Goal: Task Accomplishment & Management: Complete application form

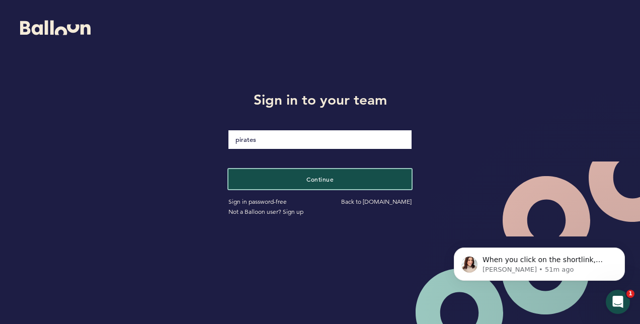
click at [302, 177] on button "Continue" at bounding box center [319, 179] width 183 height 20
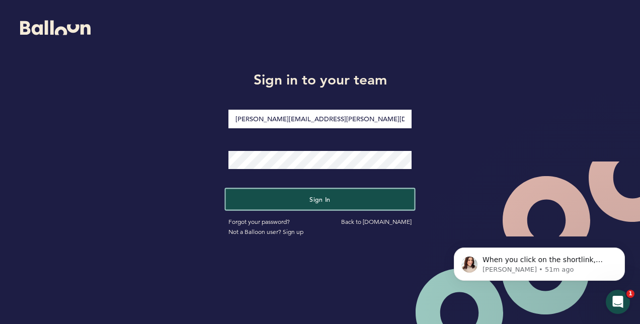
click at [306, 199] on button "Sign in" at bounding box center [320, 199] width 189 height 21
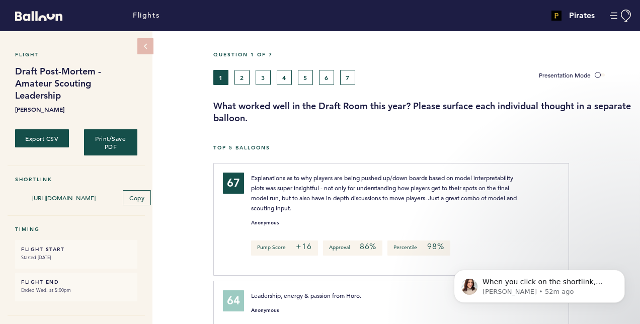
click at [639, 113] on html "Flights Pirates [PERSON_NAME][EMAIL_ADDRESS][PERSON_NAME][DOMAIN_NAME] Team Dom…" at bounding box center [320, 162] width 640 height 324
click at [241, 80] on button "2" at bounding box center [241, 77] width 15 height 15
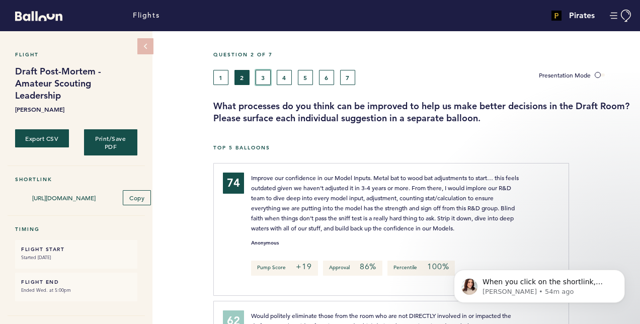
click at [264, 78] on button "3" at bounding box center [263, 77] width 15 height 15
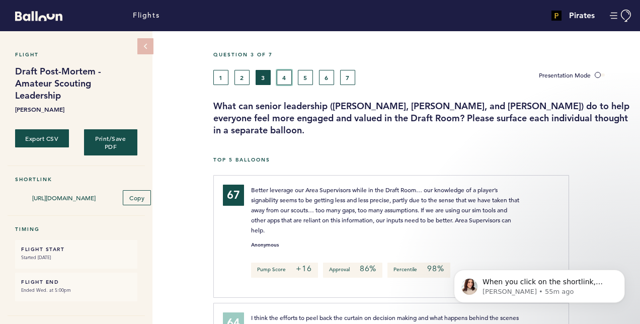
click at [282, 75] on button "4" at bounding box center [284, 77] width 15 height 15
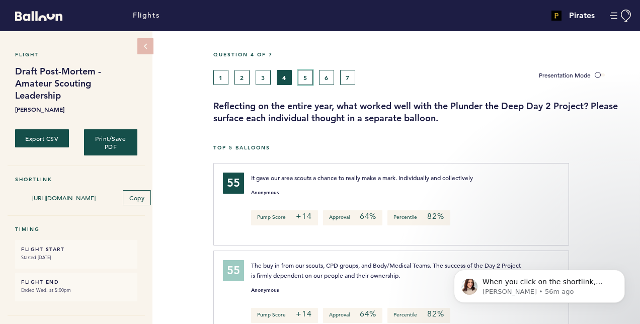
click at [306, 77] on button "5" at bounding box center [305, 77] width 15 height 15
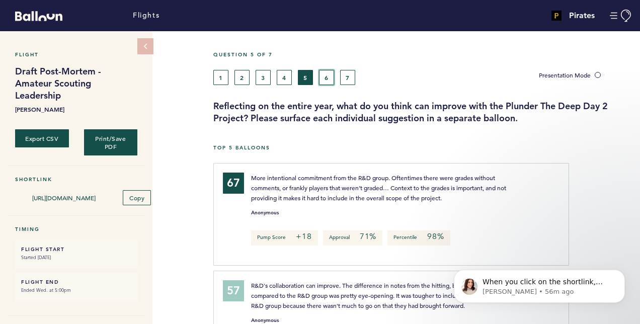
click at [324, 77] on button "6" at bounding box center [326, 77] width 15 height 15
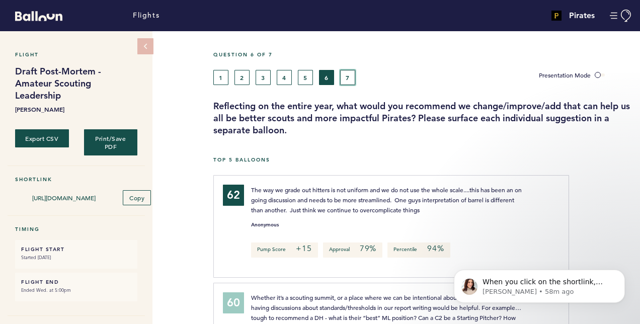
click at [346, 75] on button "7" at bounding box center [347, 77] width 15 height 15
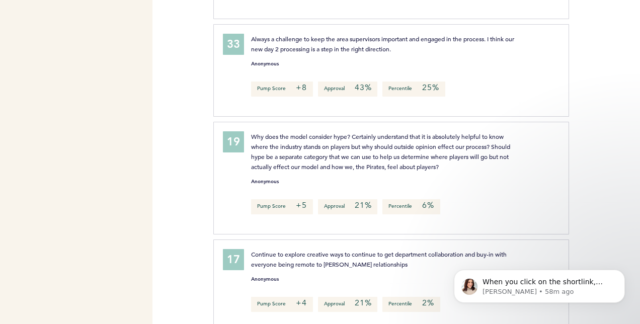
scroll to position [1389, 0]
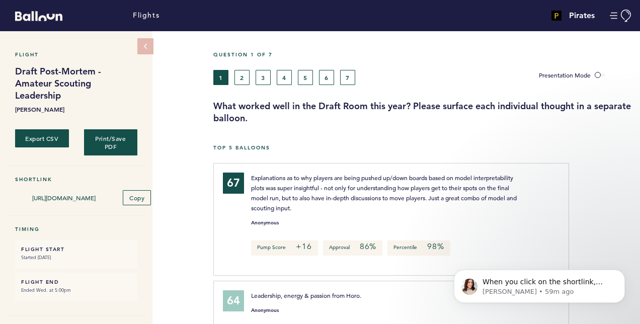
click at [539, 180] on div at bounding box center [543, 193] width 26 height 40
click at [238, 75] on button "2" at bounding box center [241, 77] width 15 height 15
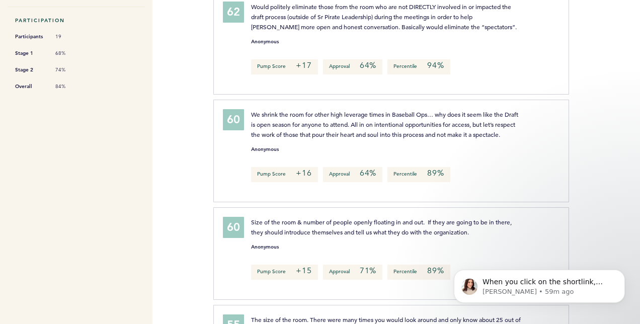
scroll to position [322, 0]
